Goal: Task Accomplishment & Management: Complete application form

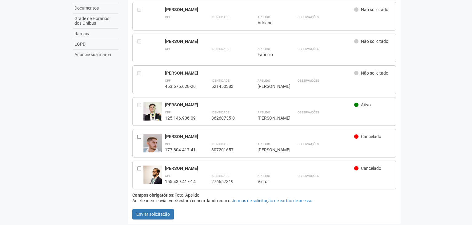
scroll to position [65, 0]
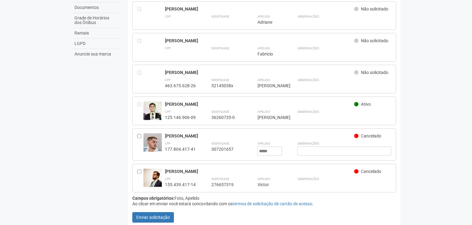
click at [141, 134] on div at bounding box center [140, 144] width 6 height 22
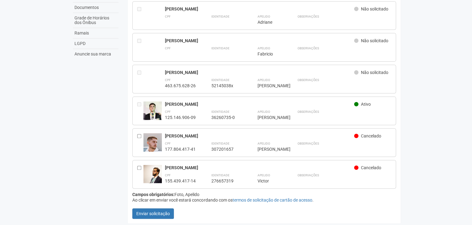
click at [369, 135] on span "Cancelado" at bounding box center [371, 135] width 20 height 5
click at [141, 135] on div at bounding box center [140, 142] width 6 height 19
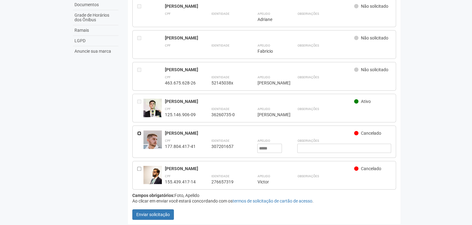
scroll to position [69, 0]
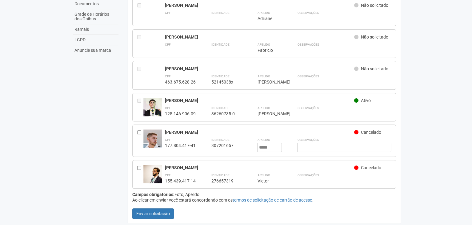
click at [141, 169] on div at bounding box center [140, 174] width 6 height 19
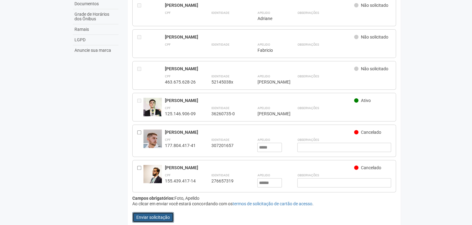
click at [162, 215] on button "Enviar solicitação" at bounding box center [153, 217] width 42 height 10
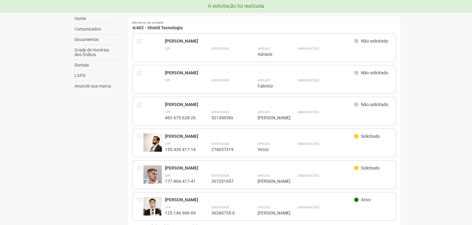
scroll to position [65, 0]
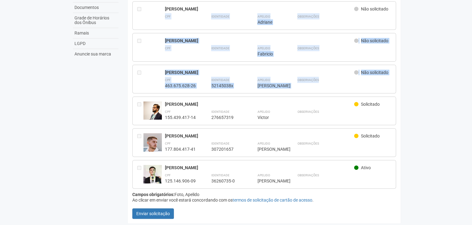
click at [413, 136] on body "A solicitação foi realizada Aguarde... O2 Corporate & Offices GL Gabriel Lemos …" at bounding box center [236, 47] width 472 height 225
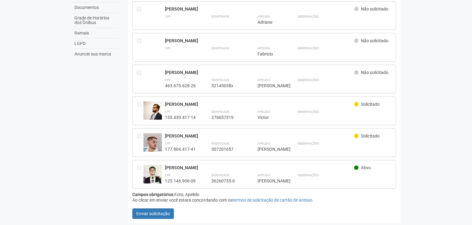
click at [380, 208] on form "Adriane Lemos Não solicitado CPF Identidade Apelido ******* CPF" at bounding box center [264, 109] width 264 height 217
